Goal: Complete application form

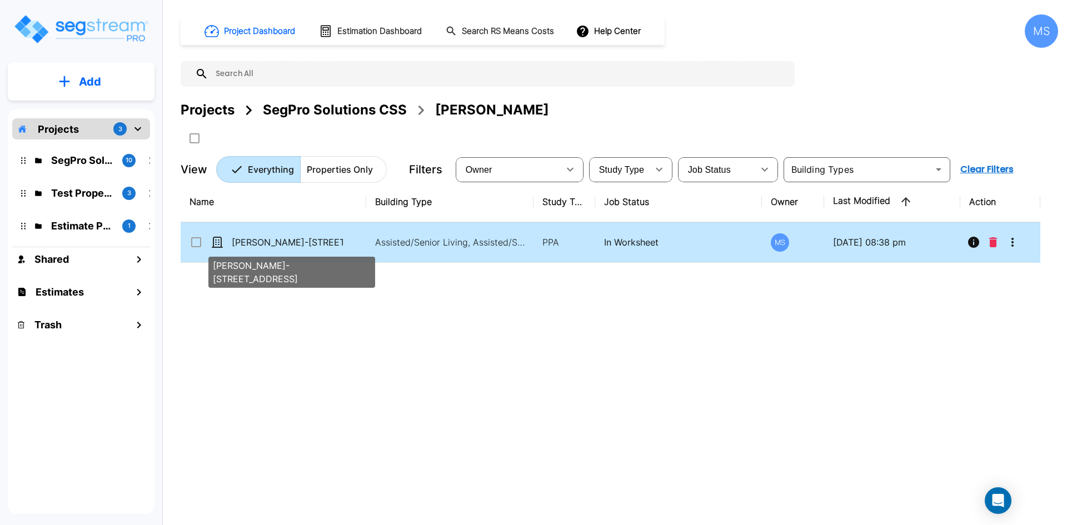
click at [278, 246] on p "[PERSON_NAME]-[STREET_ADDRESS]" at bounding box center [287, 242] width 111 height 13
checkbox input "true"
click at [278, 246] on p "[PERSON_NAME]-[STREET_ADDRESS]" at bounding box center [287, 242] width 111 height 13
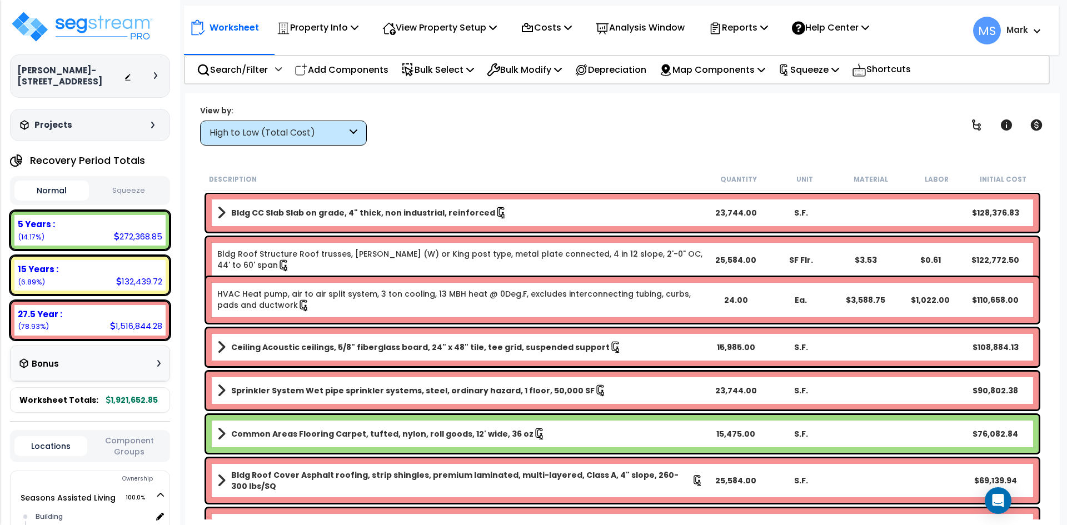
click at [593, 300] on link "HVAC Heat pump, air to air split system, 3 ton cooling, 13 MBH heat @ 0Deg.F, e…" at bounding box center [460, 299] width 486 height 23
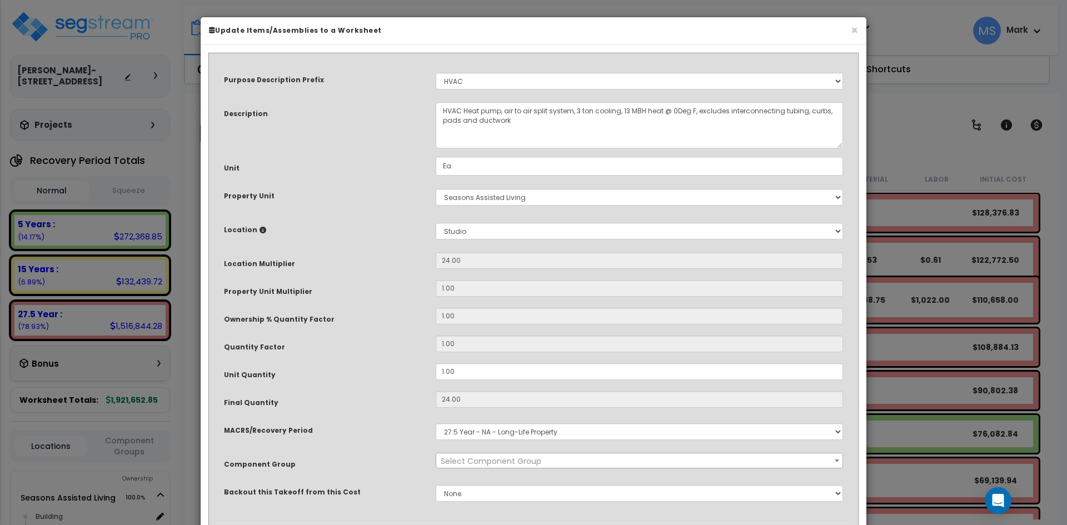
select select "45966"
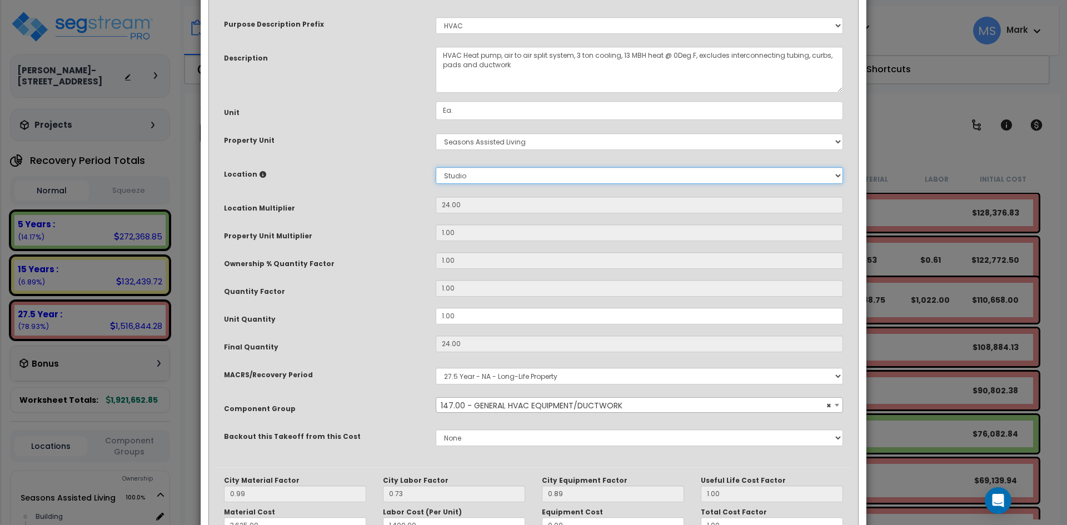
click at [491, 177] on select "Select Building Building Interior Studio Add New Location" at bounding box center [639, 175] width 407 height 17
click at [546, 176] on select "Select Building Building Interior Studio Add New Location" at bounding box center [639, 175] width 407 height 17
select select "461"
click at [436, 167] on select "Select Building Building Interior Studio Add New Location" at bounding box center [639, 175] width 407 height 17
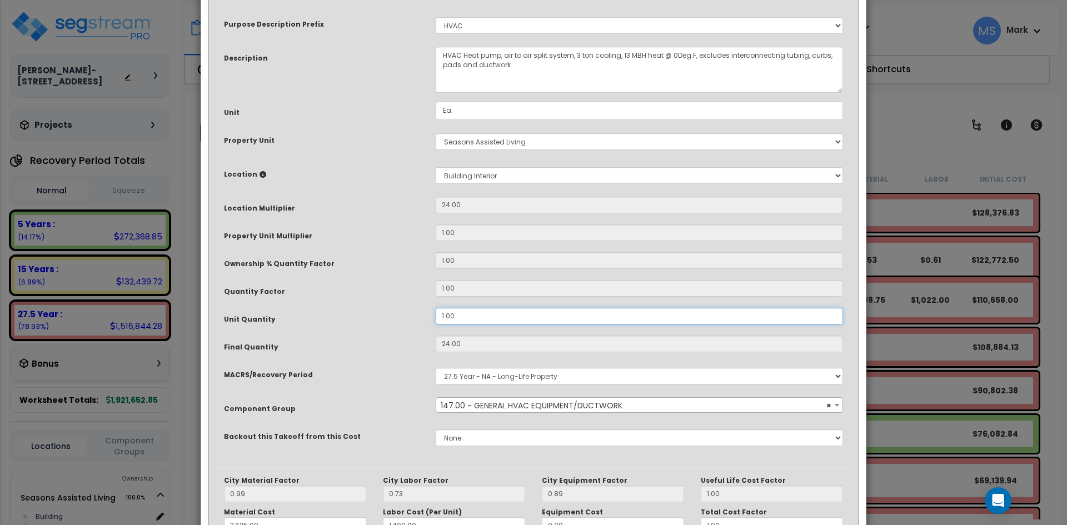
click at [445, 316] on input "1.00" at bounding box center [639, 316] width 407 height 17
type input "1"
type input "3,588.75"
type input "1,022.00"
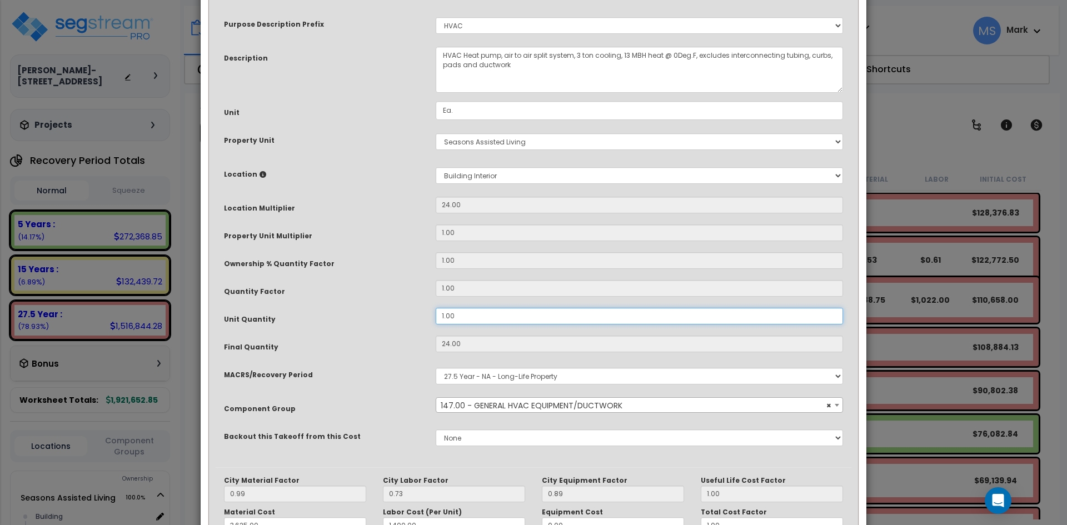
type input "$4,610.75"
type input "3,588.75"
type input "1,022.00"
type input "$4,610.75"
type input "3,588.75"
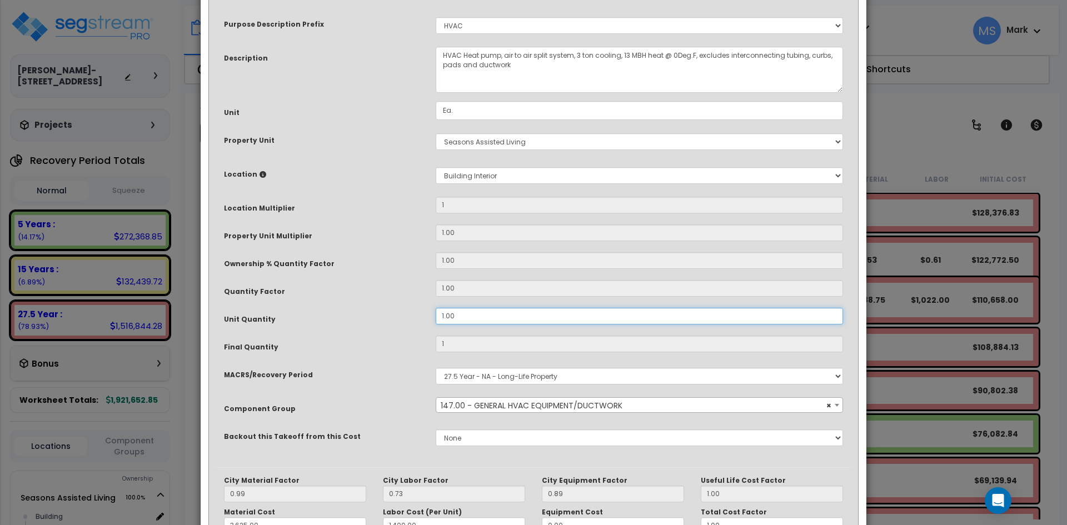
type input "1,022.00"
type input "$4,610.75"
type input ".00"
type input "3,588.75"
type input "1,022.00"
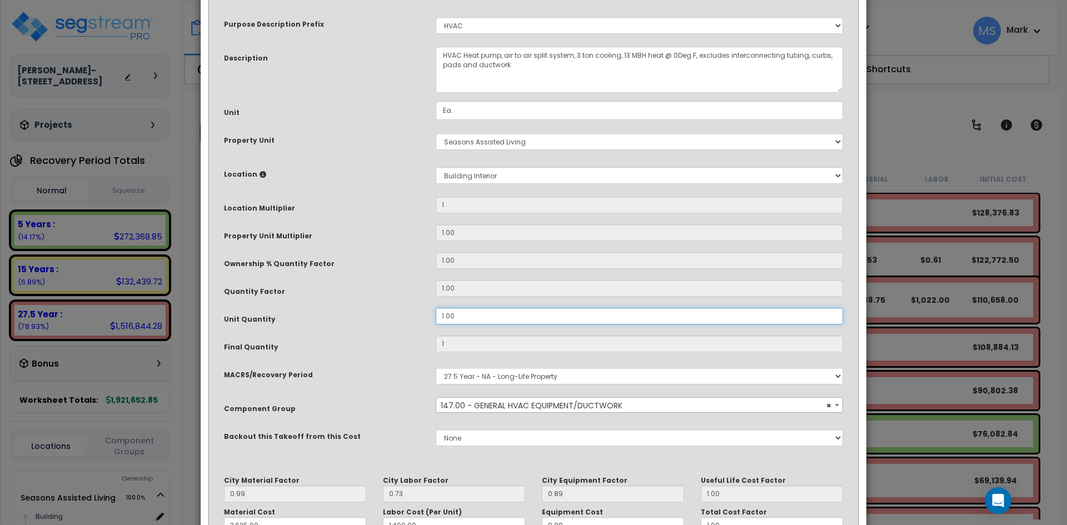
type input "$4,610.75"
type input "0"
type input "3,588.75"
type input "1,022.00"
type input "$0.00"
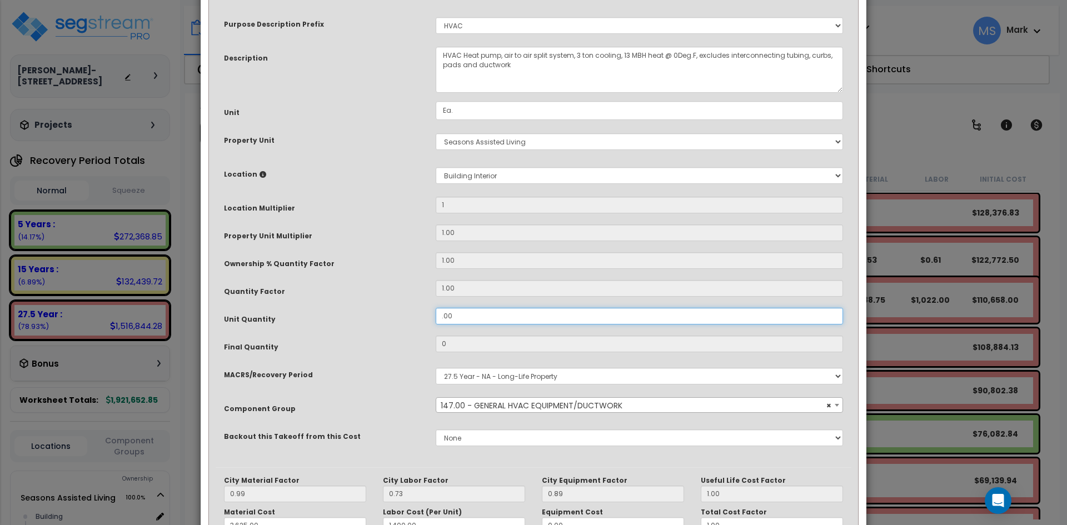
type input ".400"
type input "3,588.75"
type input "1,022.00"
type input "0.4"
type input "3,588.75"
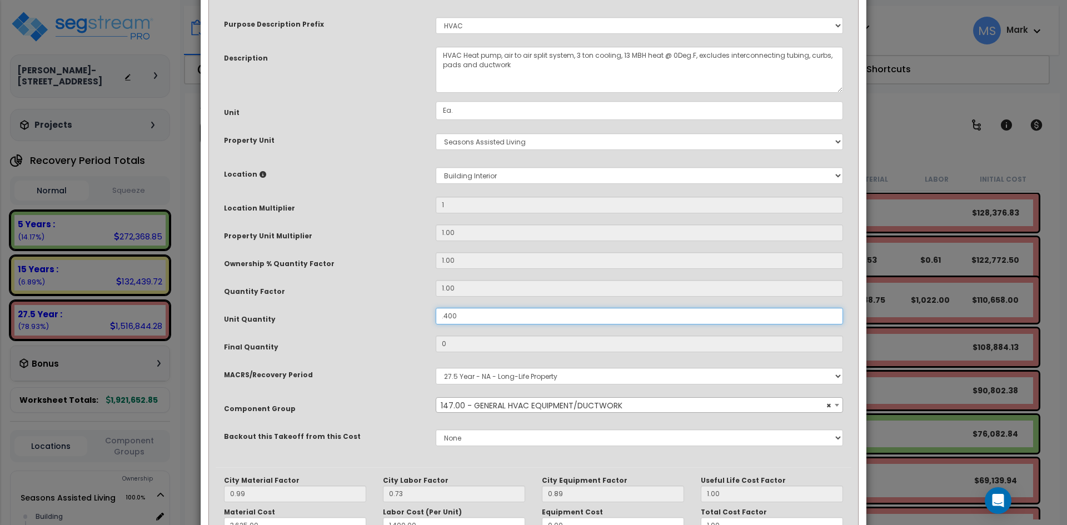
type input "1,022.00"
type input "$1,844.30"
type input ".00"
type input "3,588.75"
type input "1,022.00"
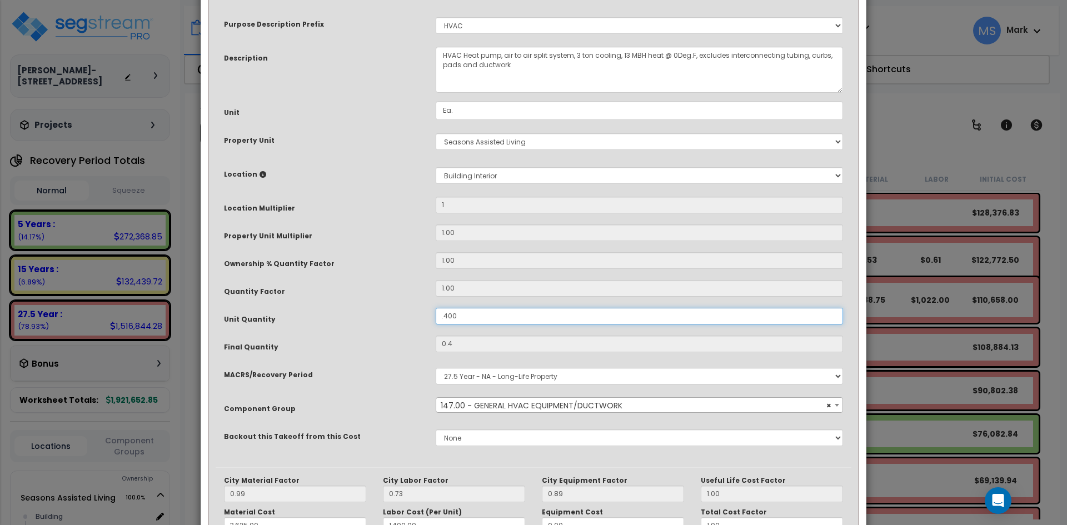
type input "$1,844.30"
type input "0"
type input "3,588.75"
type input "1,022.00"
type input "$0.00"
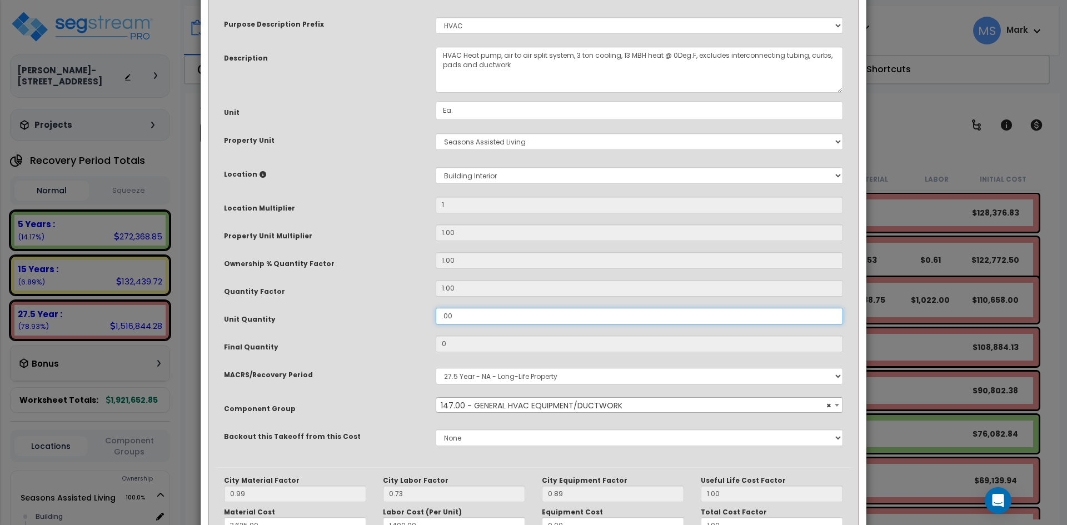
type input "00"
type input "3,588.75"
type input "1,022.00"
type input "3,588.75"
type input "1,022.00"
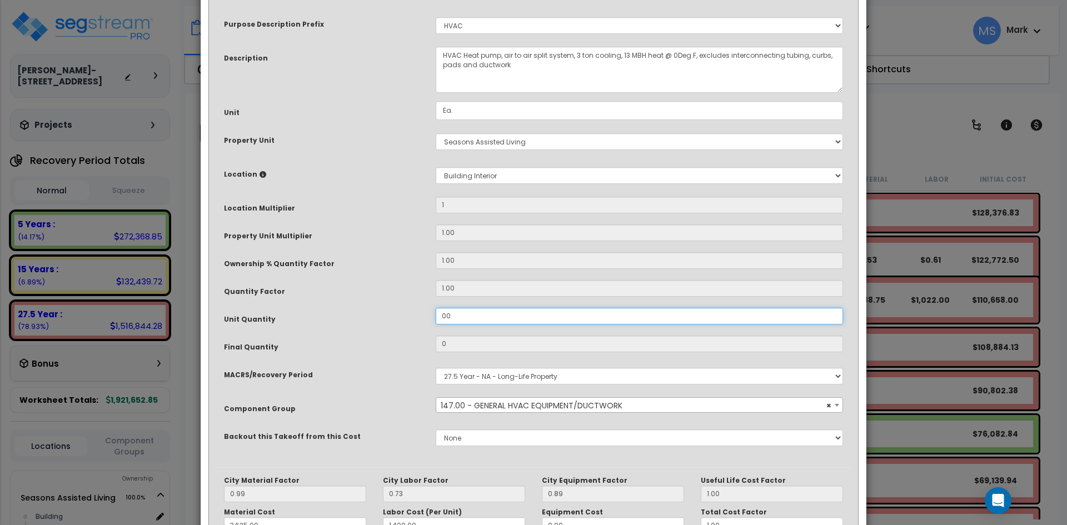
type input "400"
type input "3,588.75"
type input "1,022.00"
type input "400"
type input "3,588.75"
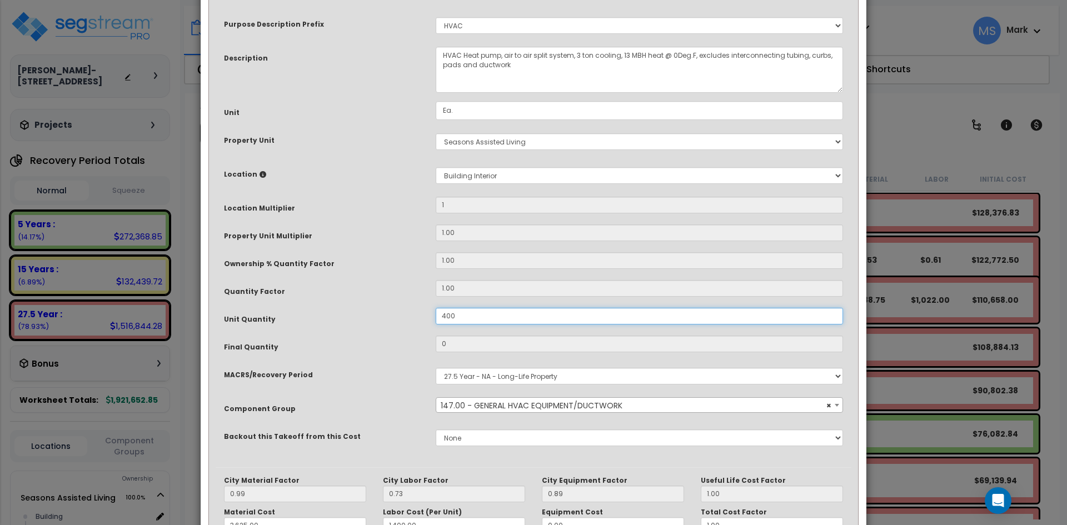
type input "1,022.00"
type input "$1,844,300.00"
type input "4.00"
type input "3,588.75"
type input "1,022.00"
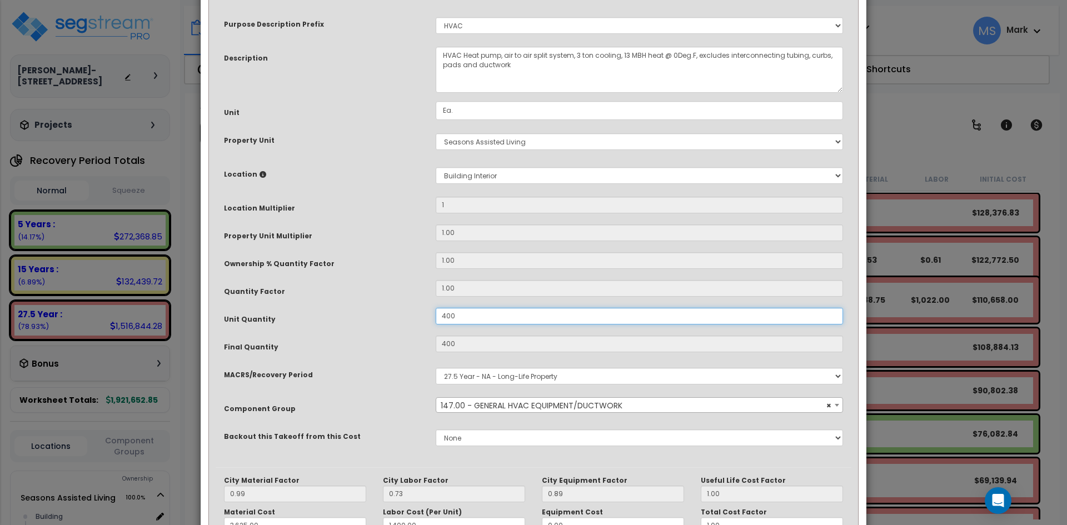
type input "$1,844,300.00"
type input "4"
type input "3,588.75"
type input "1,022.00"
type input "$18,443.00"
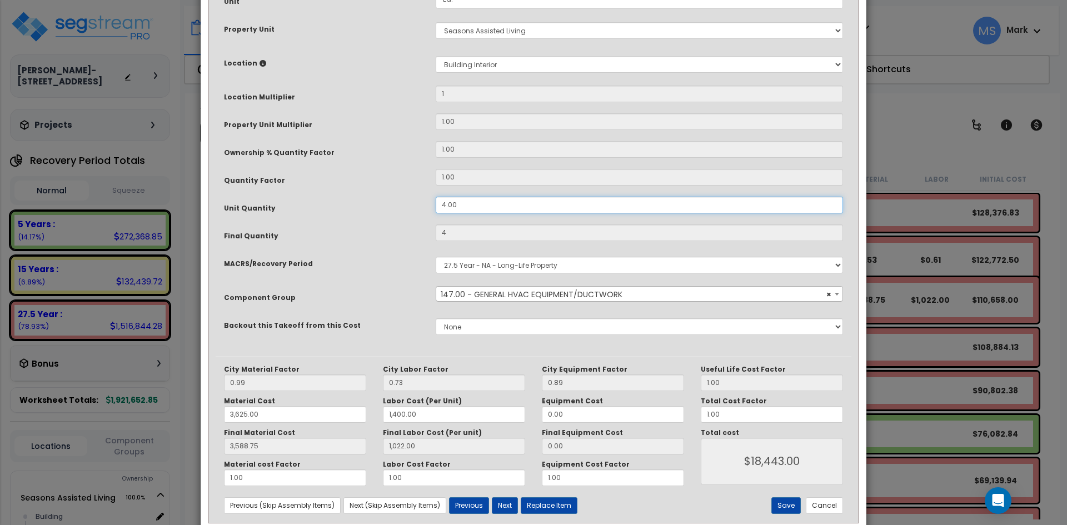
scroll to position [190, 0]
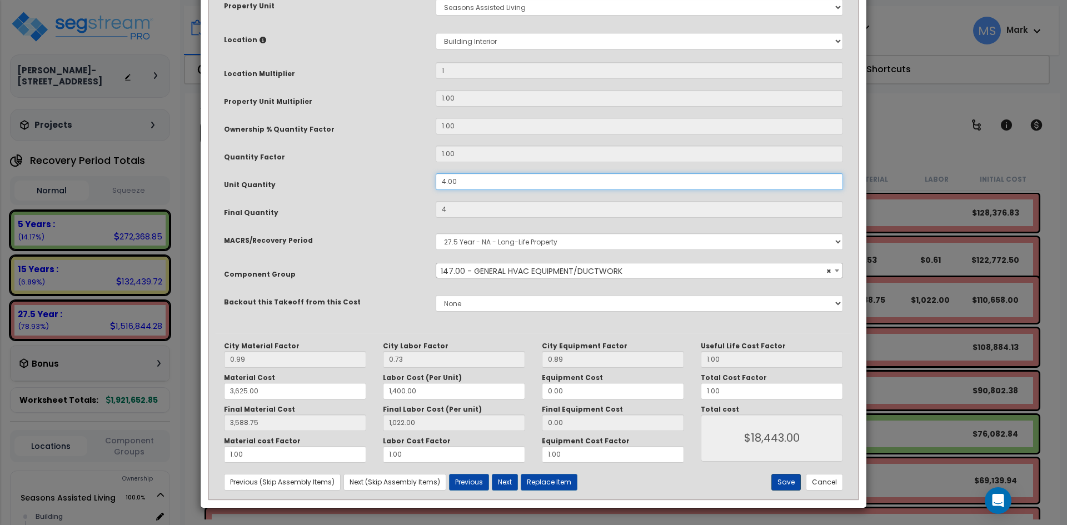
type input "4.00"
click at [787, 483] on button "Save" at bounding box center [786, 482] width 29 height 17
type input "1.00"
type input "4.00"
type input "3625.00"
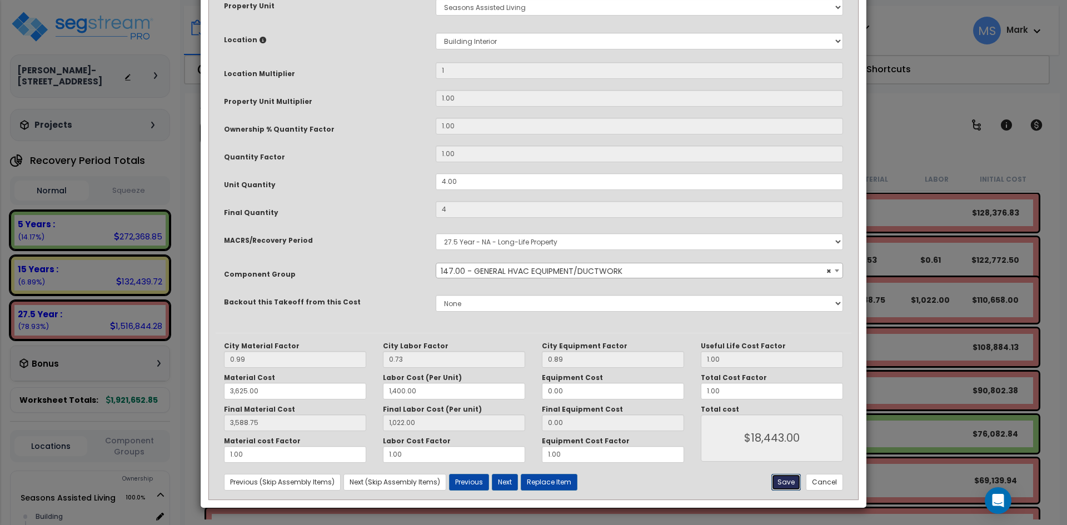
type input "1400.00"
type input "3588.75"
type input "1022.00"
type input "18443.00"
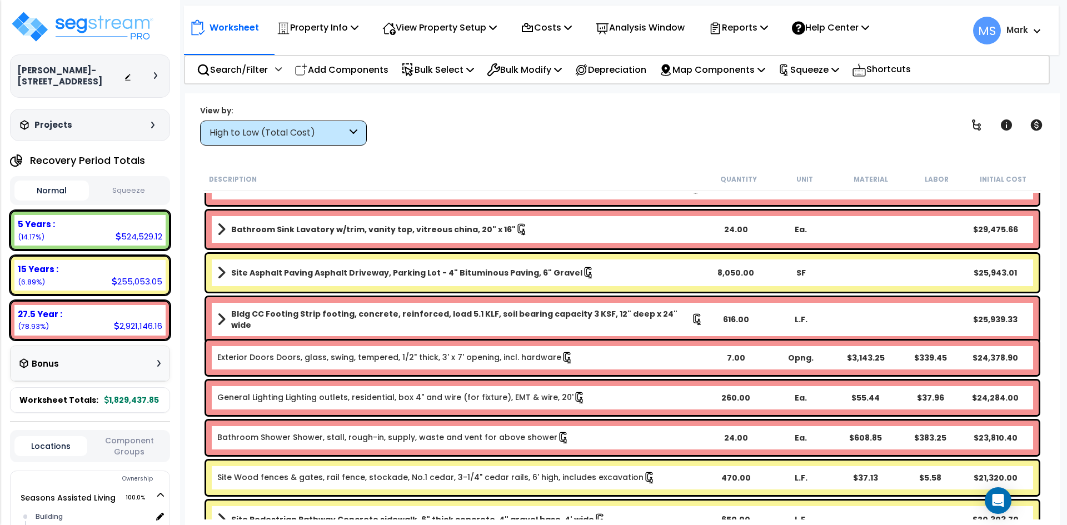
scroll to position [611, 0]
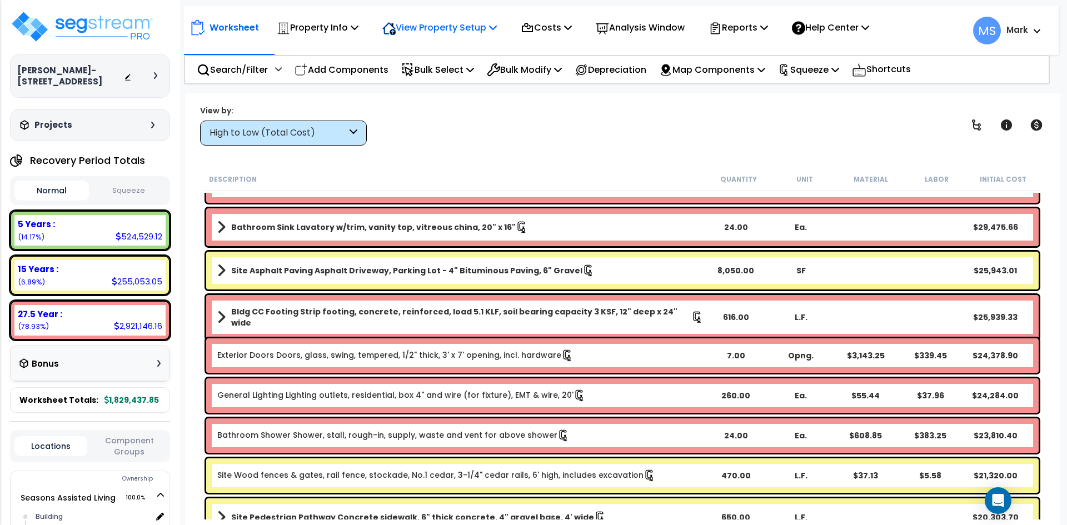
click at [431, 27] on p "View Property Setup" at bounding box center [439, 27] width 115 height 15
click at [440, 75] on link "View Questionnaire" at bounding box center [432, 76] width 110 height 22
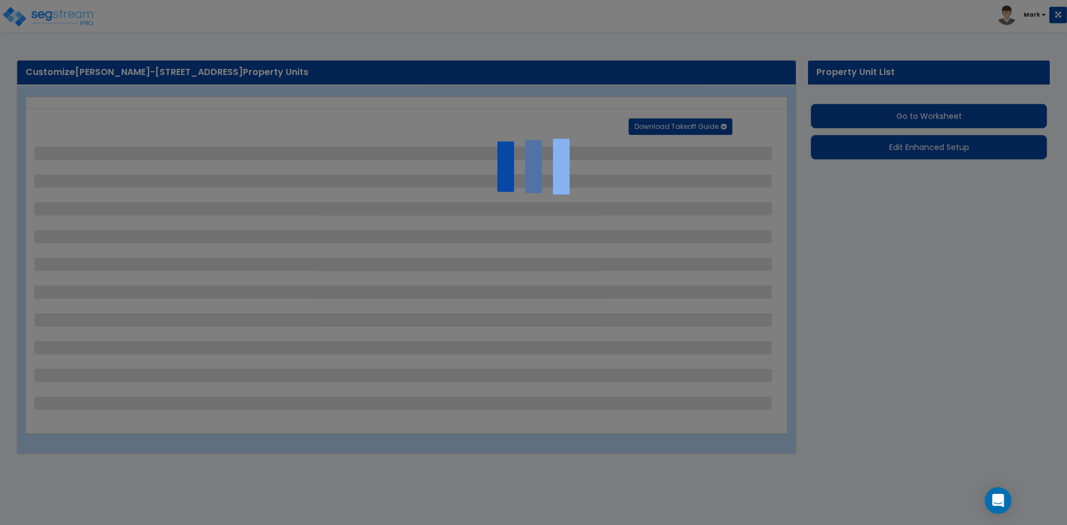
select select "2"
select select "1"
select select "2"
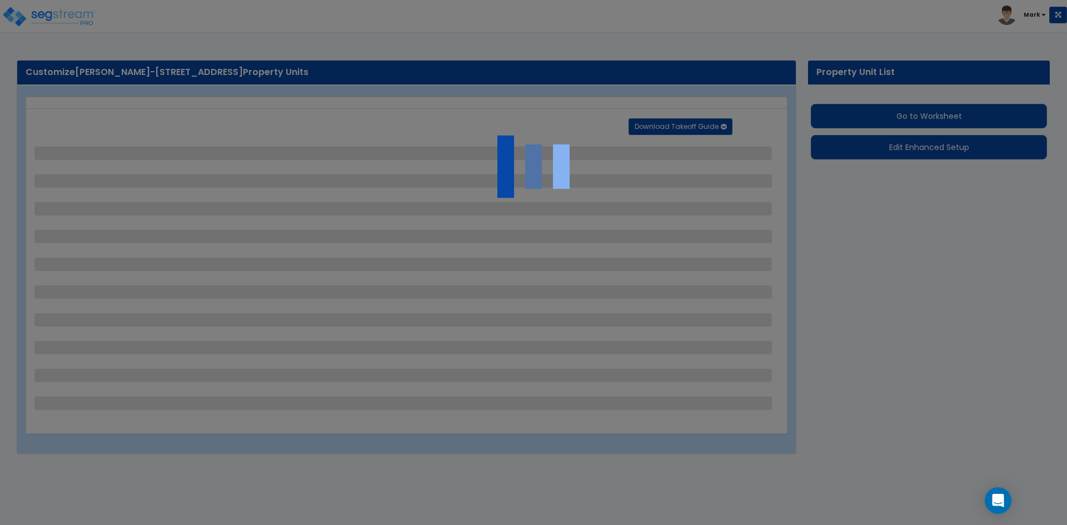
select select "1"
select select "4"
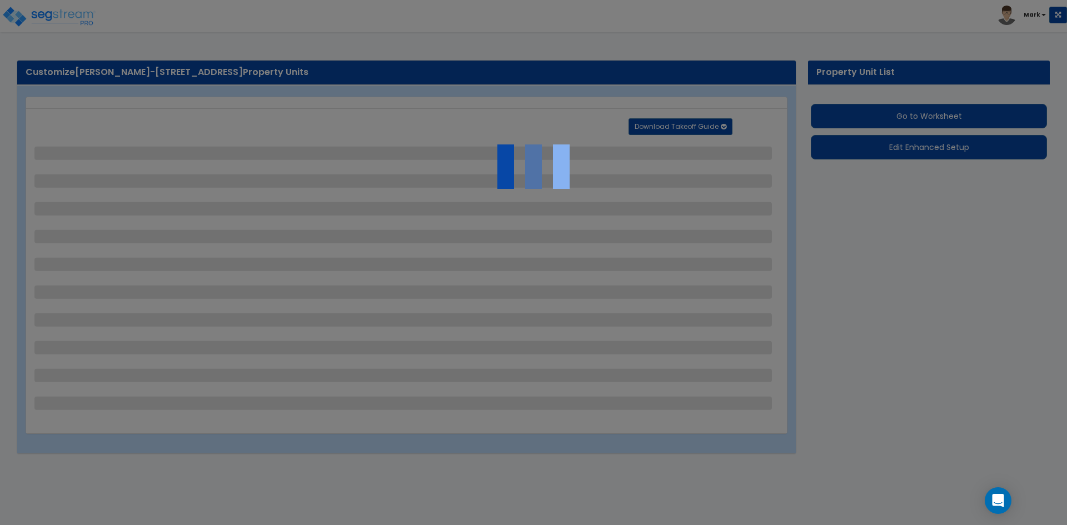
select select "1"
select select "3"
select select "2"
select select "3"
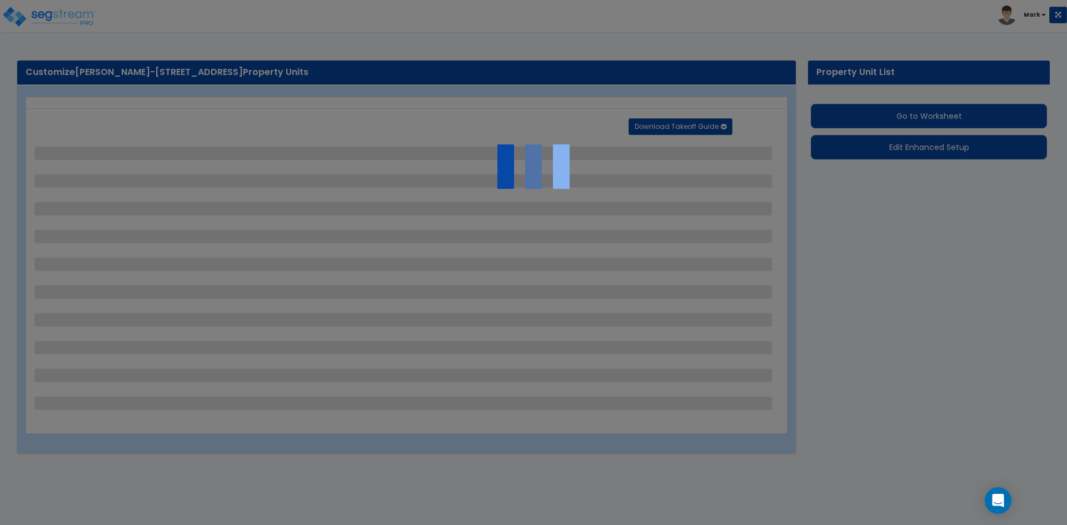
select select "1"
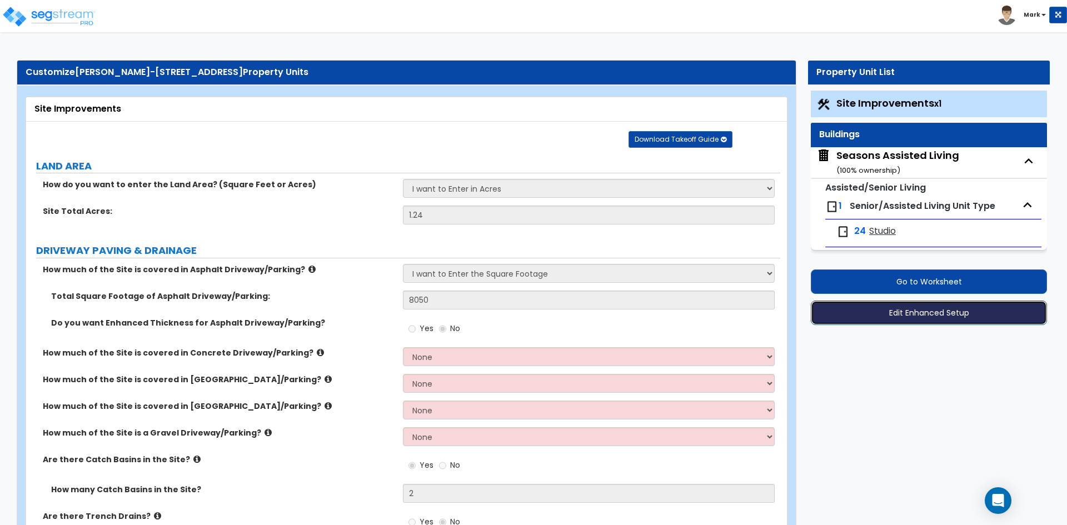
click at [955, 315] on button "Edit Enhanced Setup" at bounding box center [929, 313] width 236 height 24
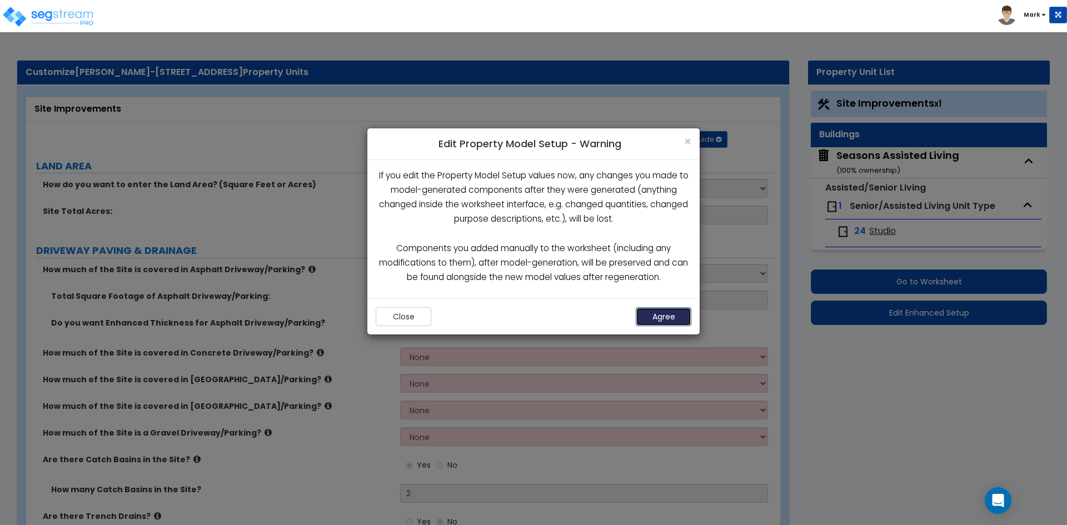
click at [676, 310] on button "Agree" at bounding box center [664, 316] width 56 height 19
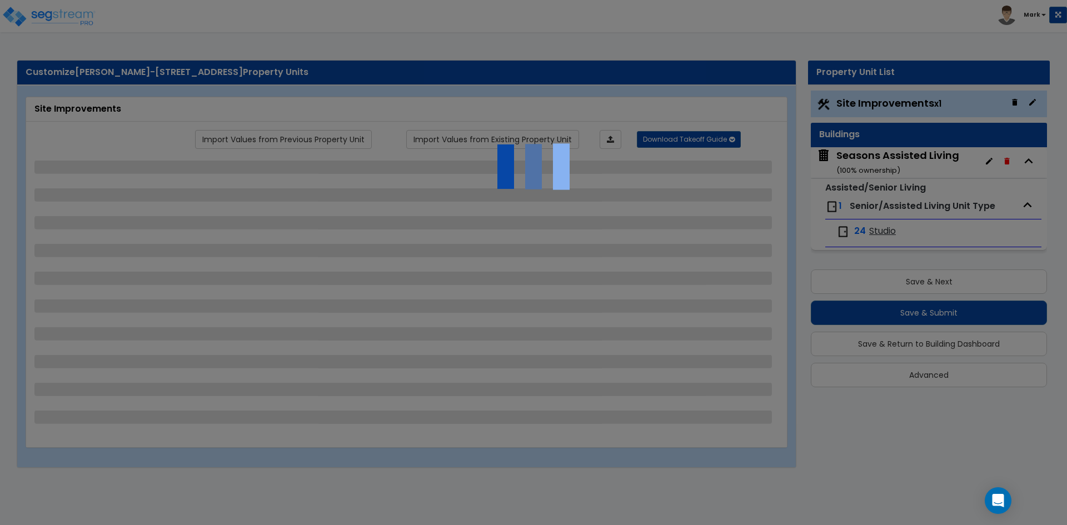
select select "2"
select select "1"
select select "2"
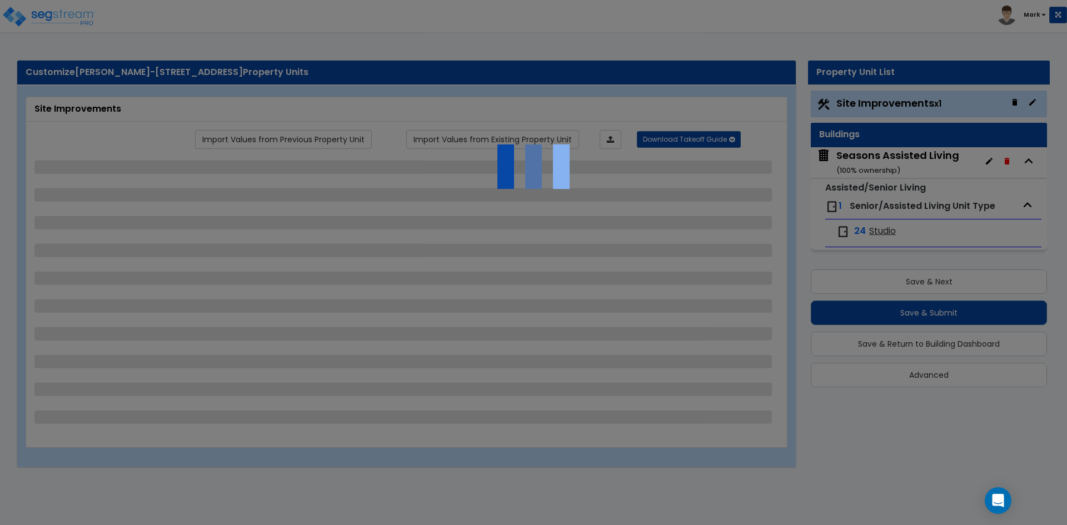
select select "1"
select select "4"
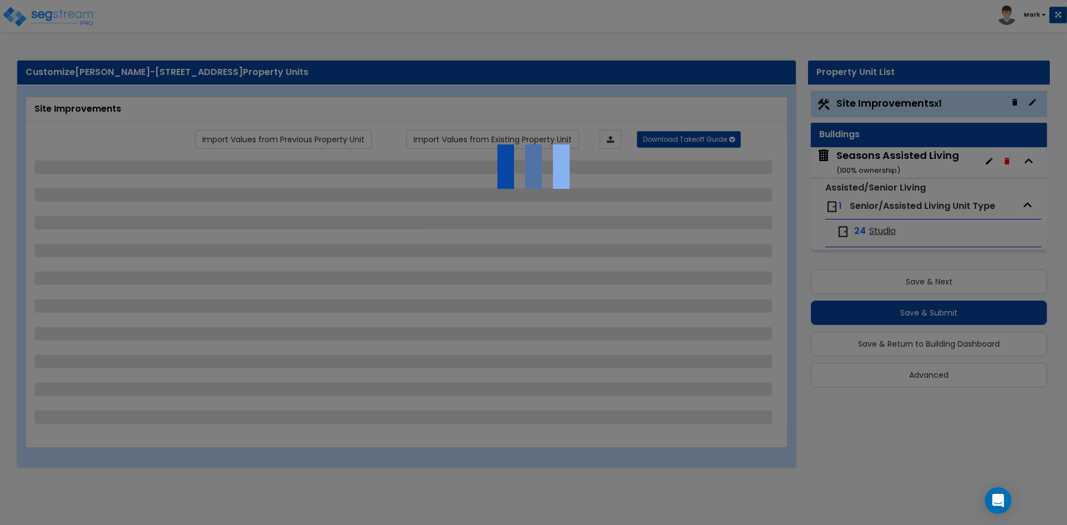
select select "1"
select select "3"
select select "2"
select select "3"
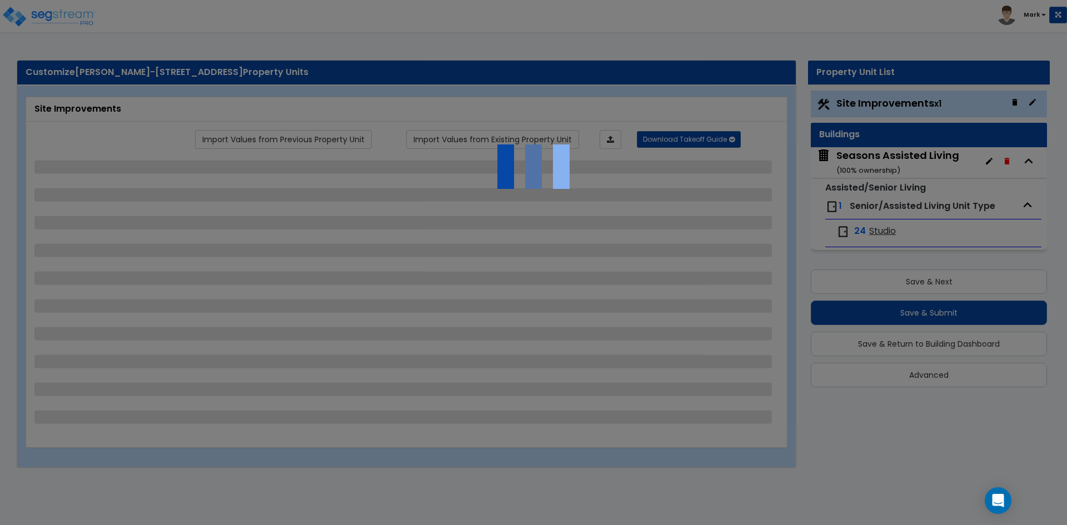
select select "1"
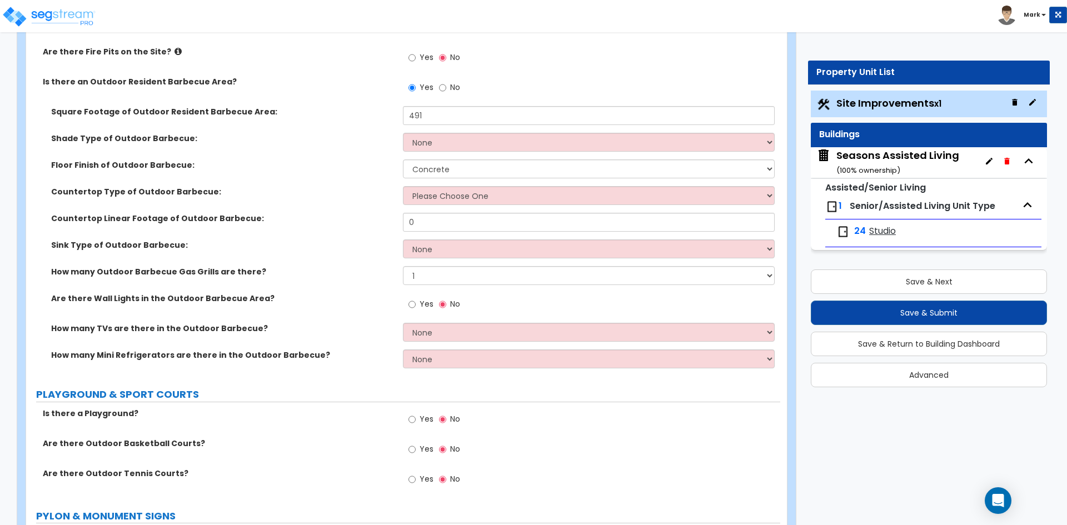
scroll to position [3113, 0]
click at [880, 108] on span "Site Improvements x1" at bounding box center [889, 103] width 105 height 14
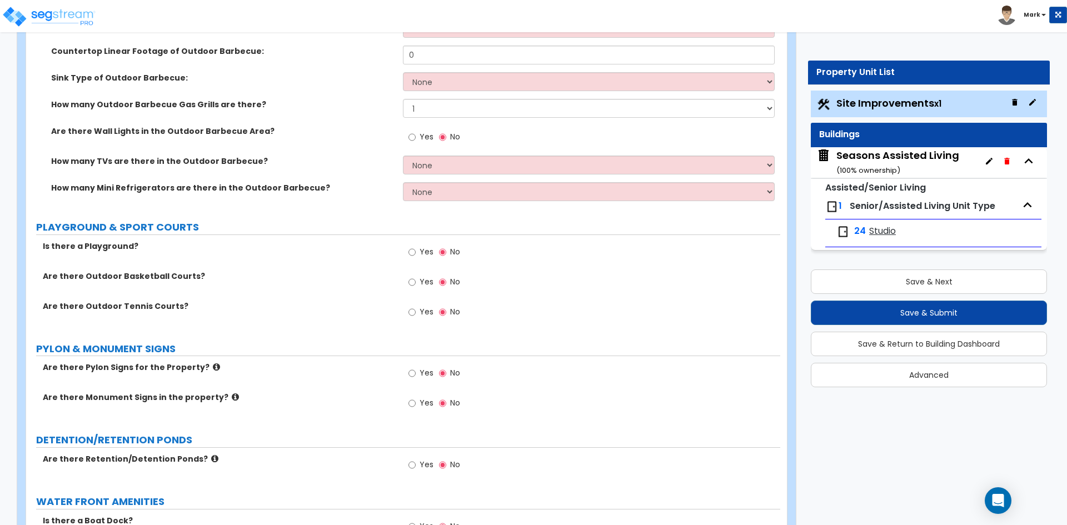
scroll to position [3280, 0]
click at [412, 404] on input "Yes" at bounding box center [412, 402] width 7 height 12
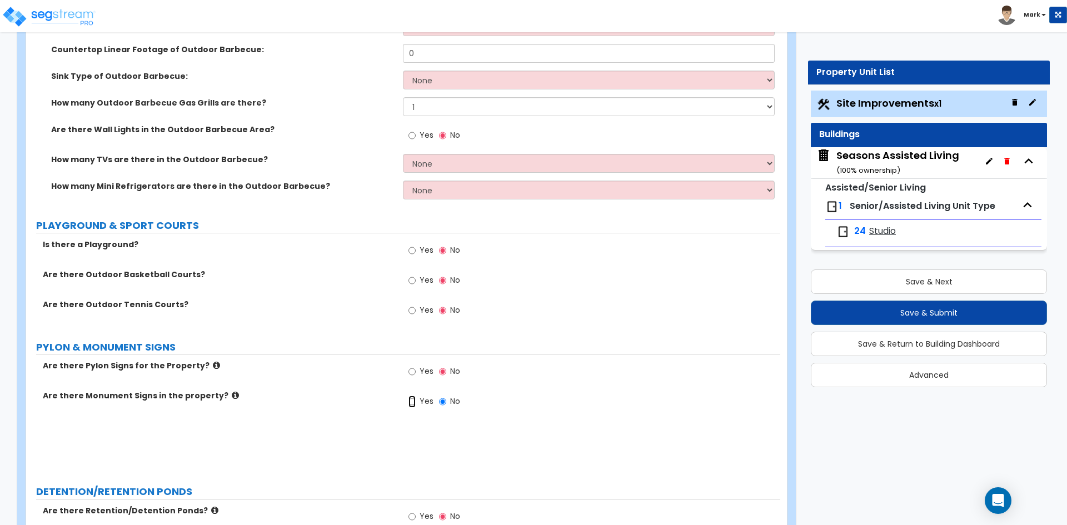
radio input "true"
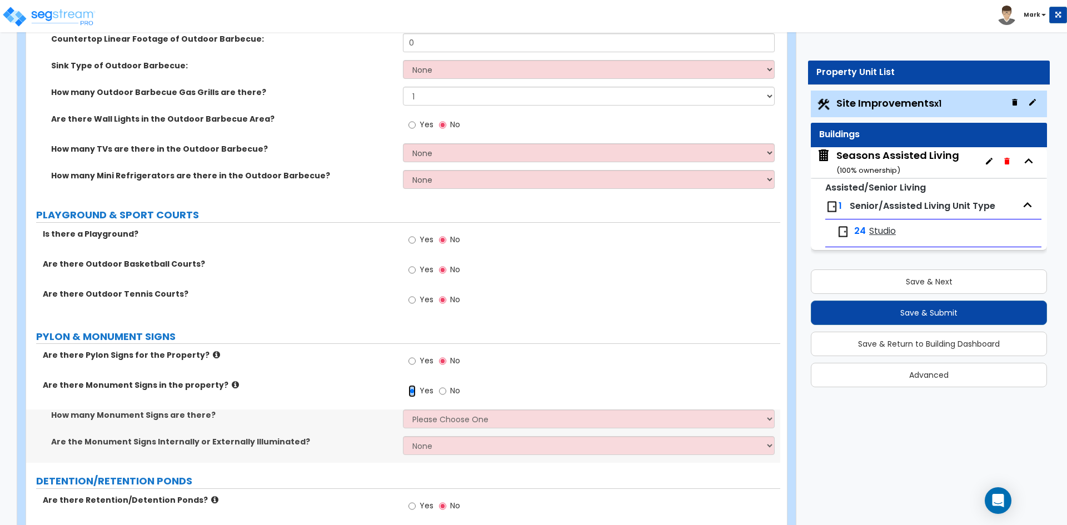
scroll to position [3336, 0]
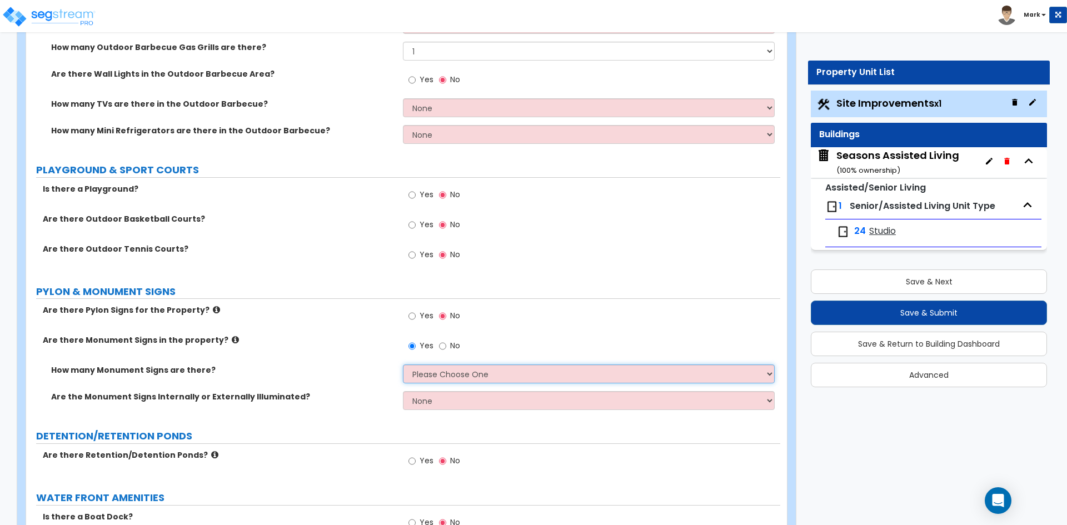
click at [484, 379] on select "Please Choose One 1 2 3" at bounding box center [588, 374] width 371 height 19
select select "1"
click at [403, 365] on select "Please Choose One 1 2 3" at bounding box center [588, 374] width 371 height 19
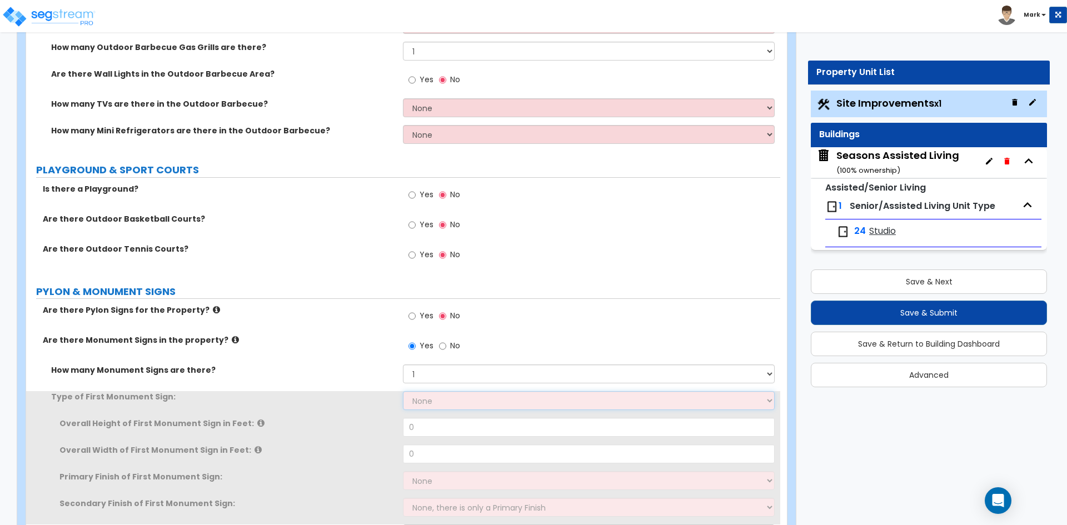
click at [483, 399] on select "None Flat Signboard on top of a Base Flat Signboard attached to a Back Board/Wa…" at bounding box center [588, 400] width 371 height 19
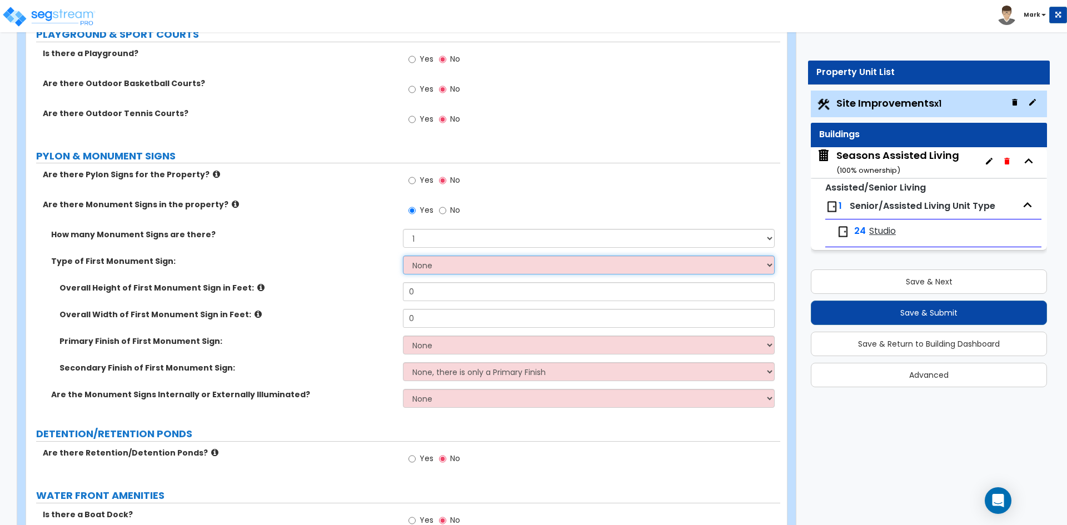
scroll to position [3503, 0]
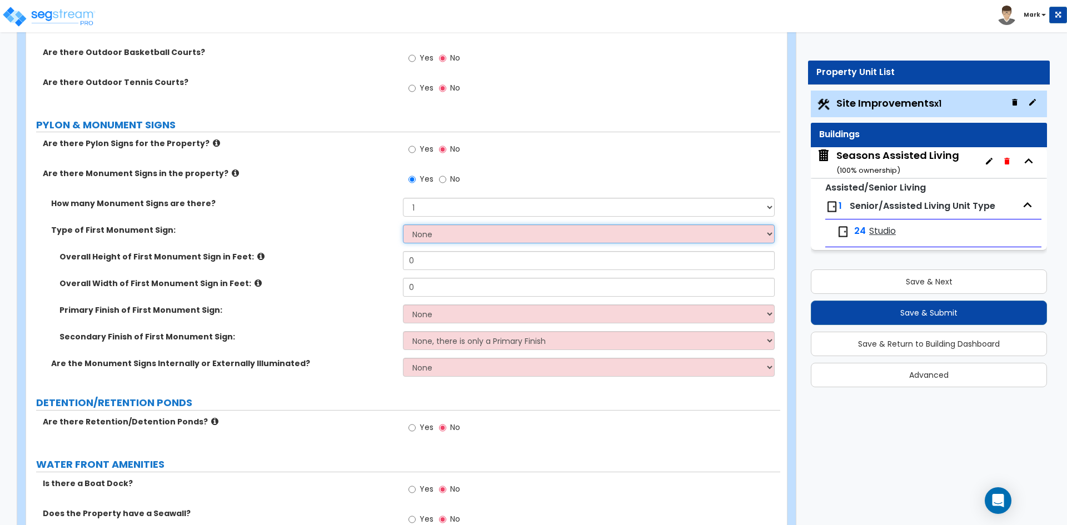
click at [457, 231] on select "None Flat Signboard on top of a Base Flat Signboard attached to a Back Board/Wa…" at bounding box center [588, 234] width 371 height 19
select select "3"
click at [403, 225] on select "None Flat Signboard on top of a Base Flat Signboard attached to a Back Board/Wa…" at bounding box center [588, 234] width 371 height 19
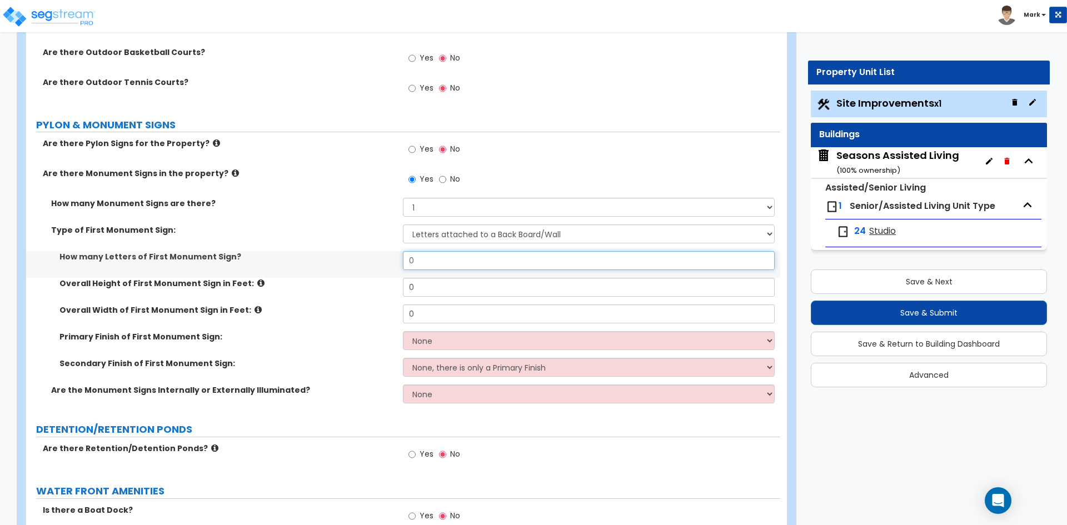
click at [452, 262] on input "0" at bounding box center [588, 260] width 371 height 19
type input "12"
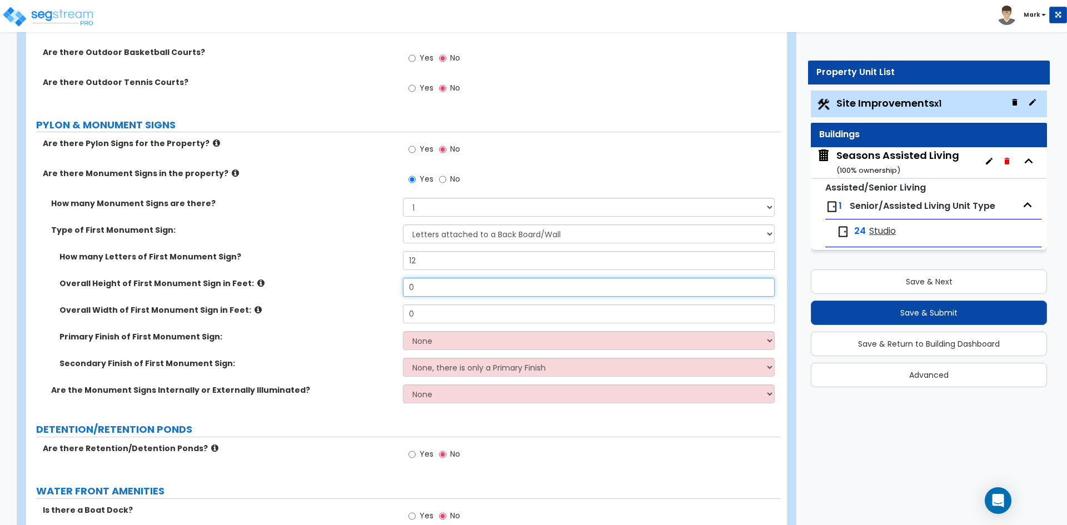
click at [452, 288] on input "0" at bounding box center [588, 287] width 371 height 19
type input "2.5"
click at [426, 314] on input "0" at bounding box center [588, 314] width 371 height 19
type input "6"
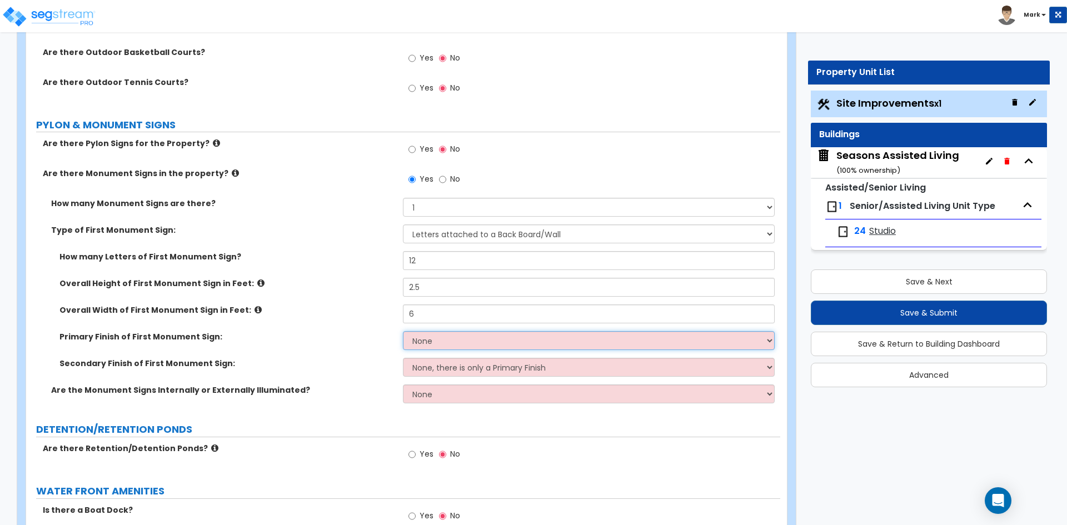
click at [450, 336] on select "None Paint/Stucco Finish Brick Finish Stone Finish Metal Composite Finish Vinyl…" at bounding box center [588, 340] width 371 height 19
select select "1"
click at [403, 331] on select "None Paint/Stucco Finish Brick Finish Stone Finish Metal Composite Finish Vinyl…" at bounding box center [588, 340] width 371 height 19
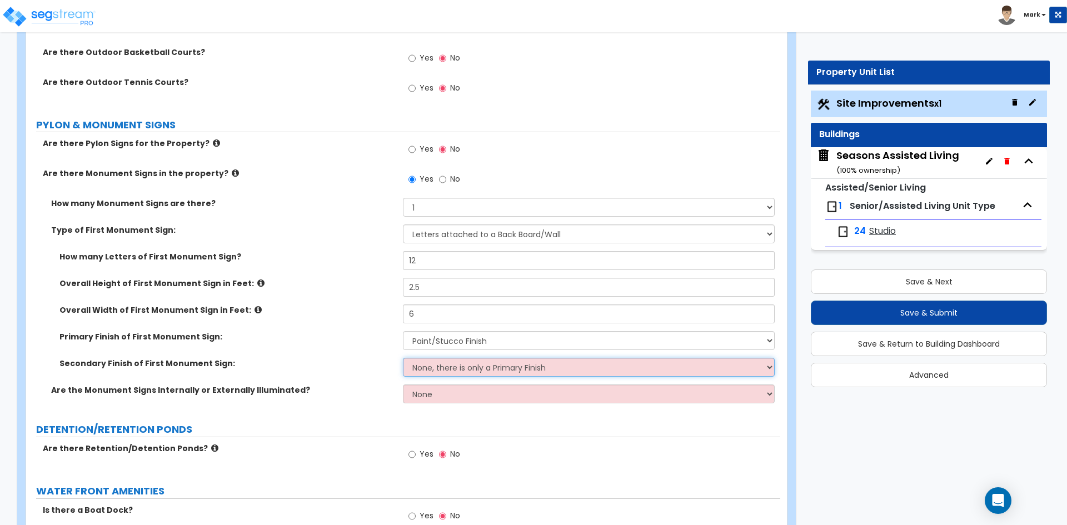
click at [470, 370] on select "None, there is only a Primary Finish Paint/Stucco Finish Brick Finish Stone Fin…" at bounding box center [588, 367] width 371 height 19
click at [385, 377] on div "Secondary Finish of First Monument Sign: None, there is only a Primary Finish P…" at bounding box center [403, 371] width 754 height 27
click at [902, 153] on div "Seasons Assisted Living ( 100 % ownership)" at bounding box center [898, 162] width 123 height 28
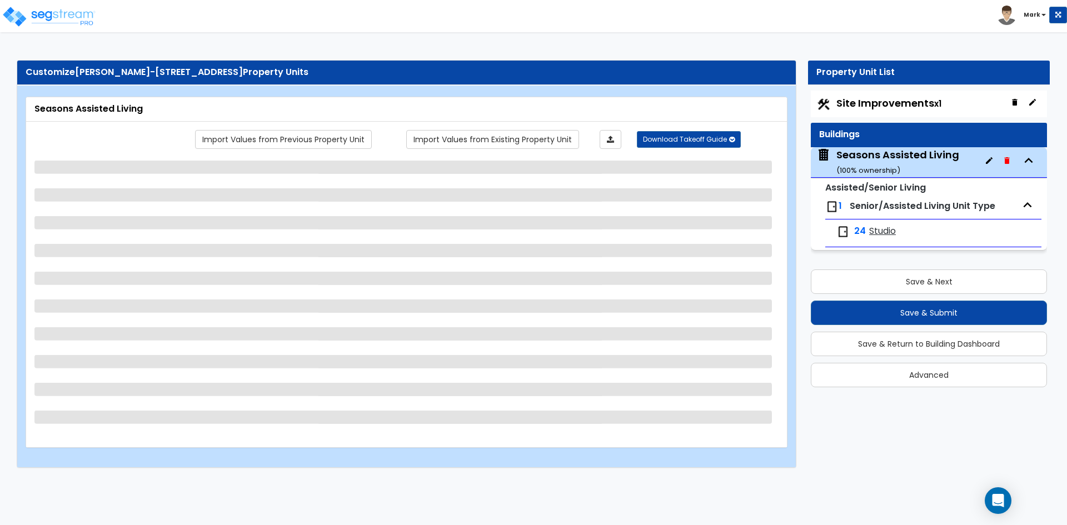
select select "2"
select select "7"
select select "2"
select select "4"
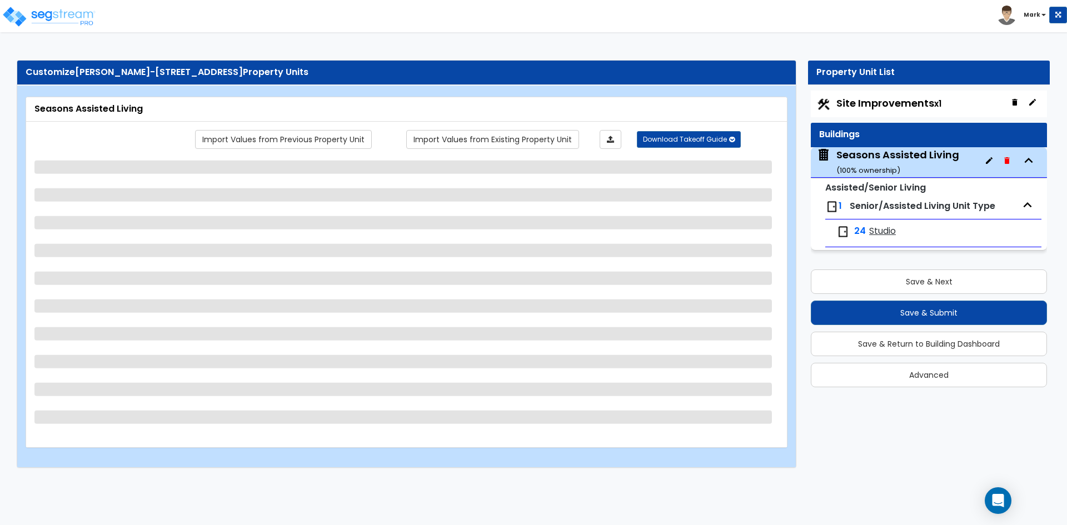
select select "1"
select select "2"
select select "1"
select select "2"
select select "1"
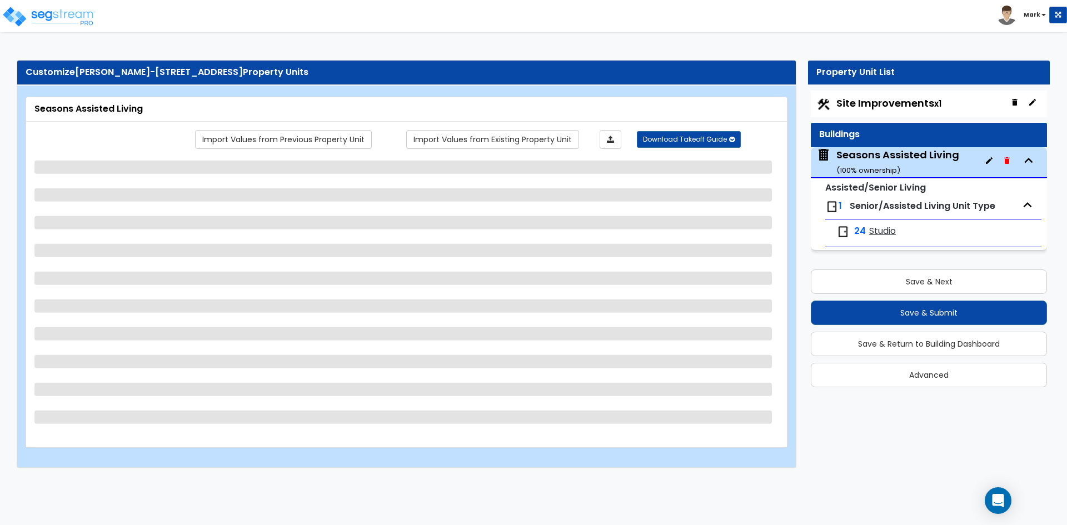
select select "2"
select select "7"
select select "1"
select select "2"
select select "3"
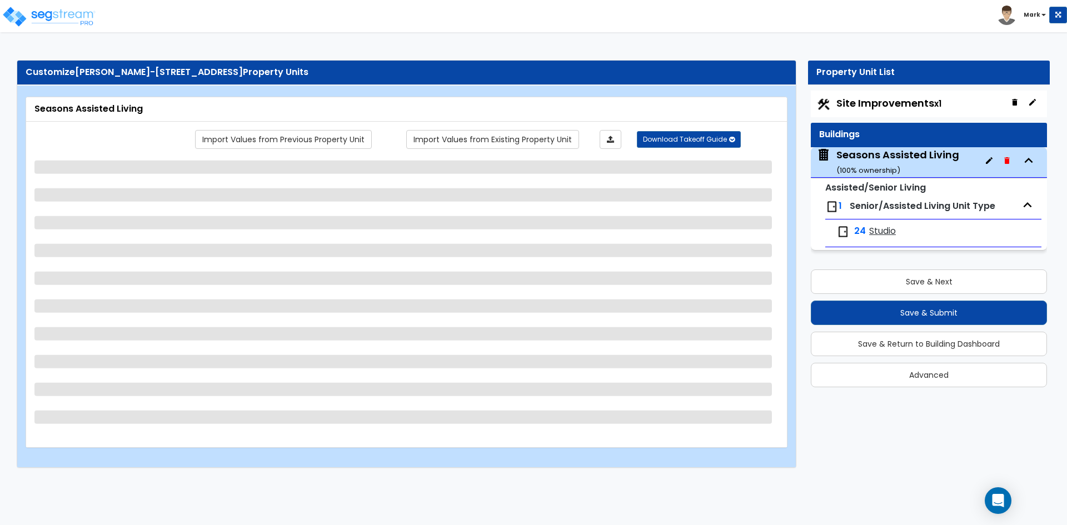
select select "5"
select select "1"
select select "5"
select select "1"
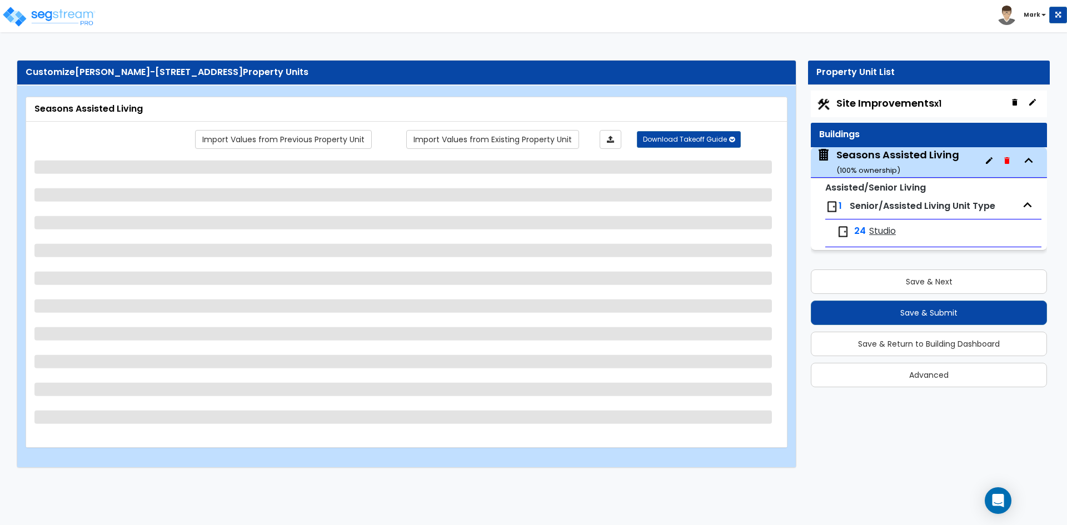
select select "1"
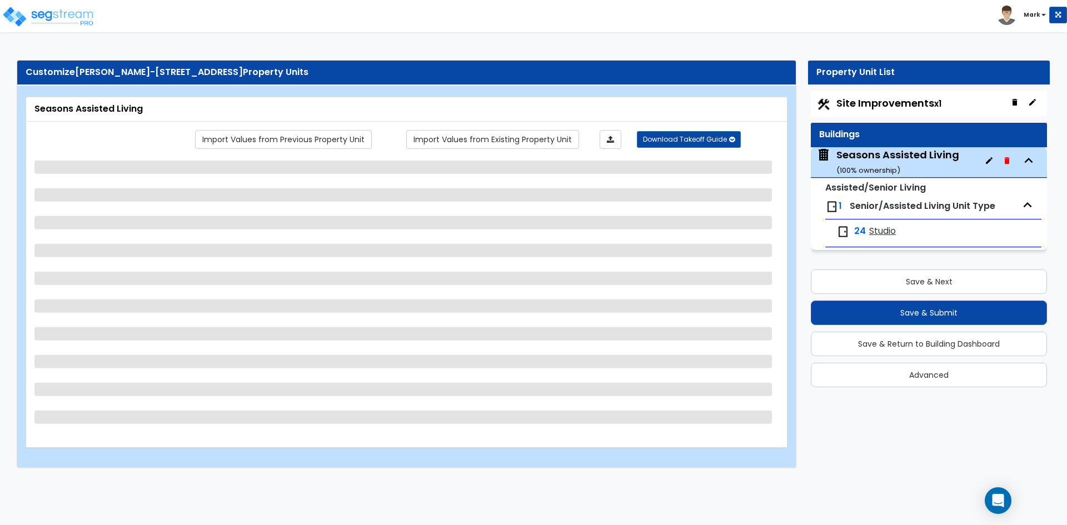
select select "5"
select select "1"
select select "4"
select select "2"
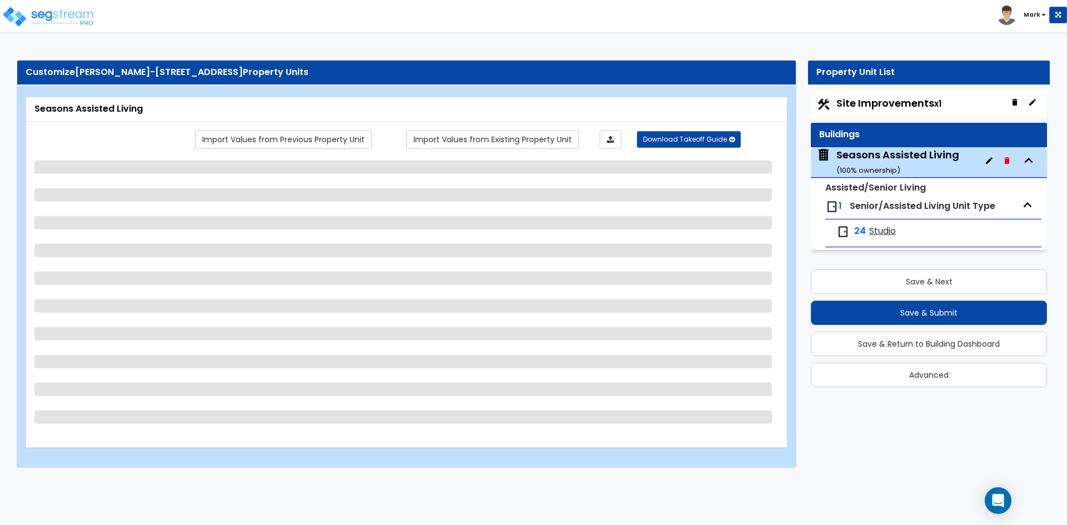
select select "5"
select select "2"
select select "3"
select select "2"
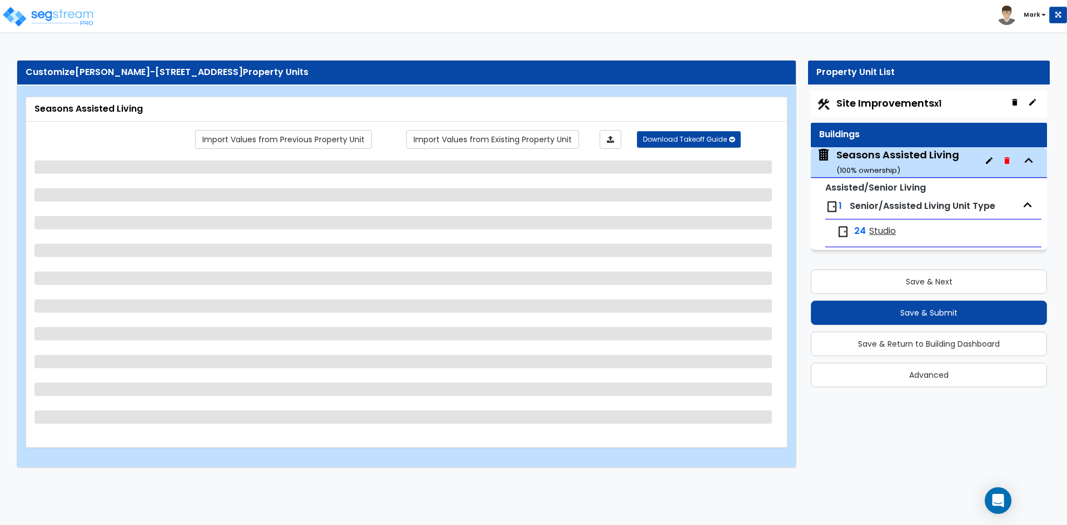
select select "1"
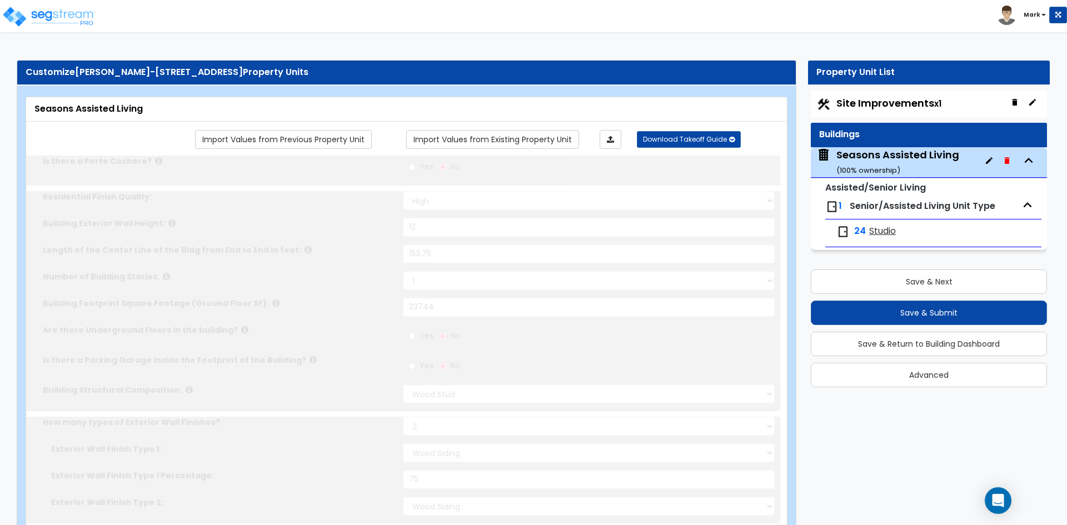
radio input "true"
select select "2"
